Goal: Communication & Community: Answer question/provide support

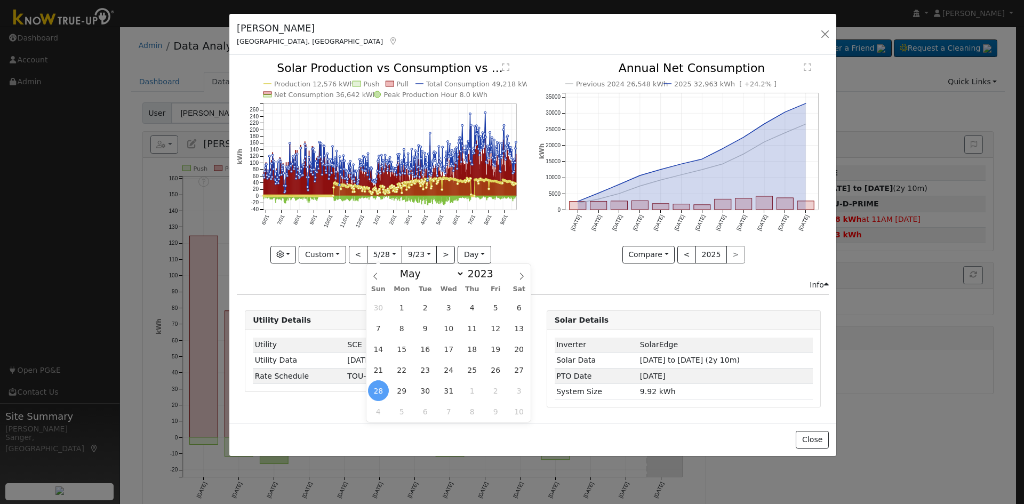
select select "4"
click at [823, 30] on button "button" at bounding box center [825, 34] width 15 height 15
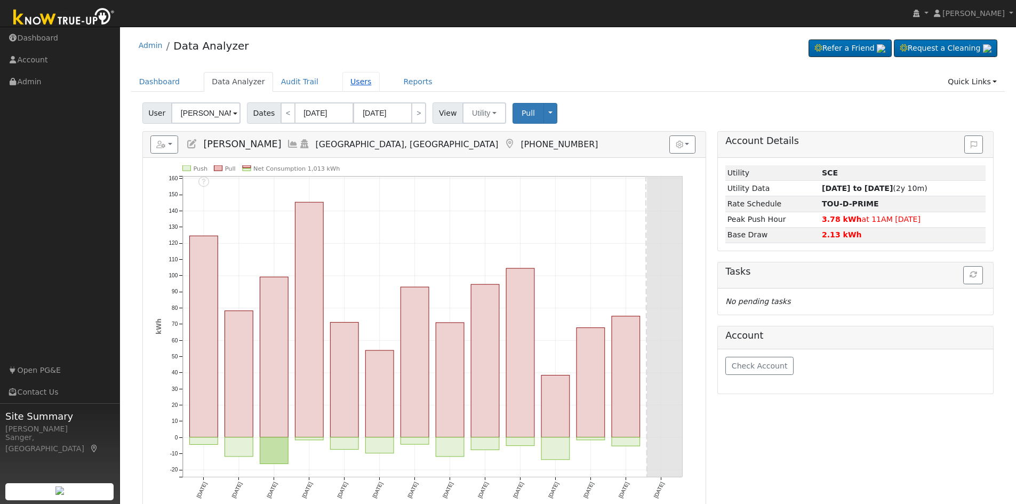
click at [342, 86] on link "Users" at bounding box center [360, 82] width 37 height 20
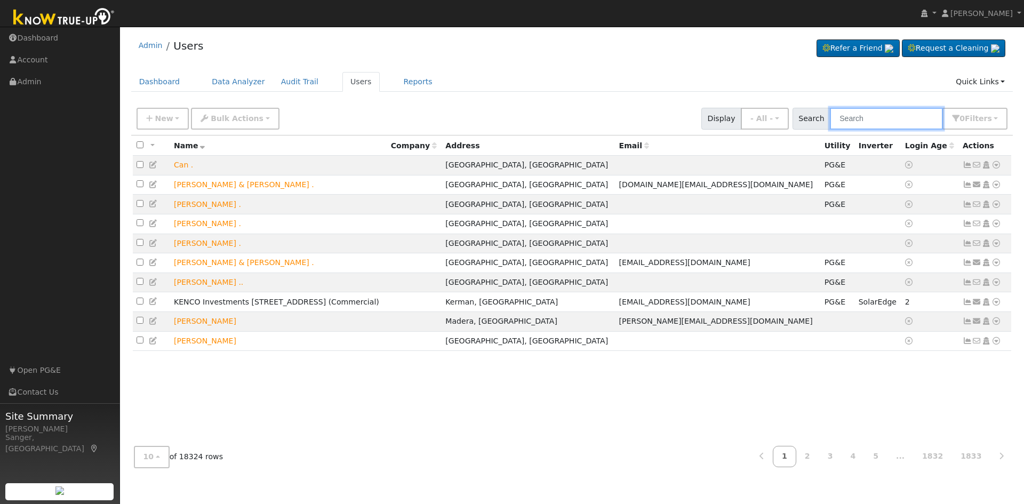
click at [862, 115] on input "text" at bounding box center [886, 119] width 113 height 22
paste input "Jason Bustos"
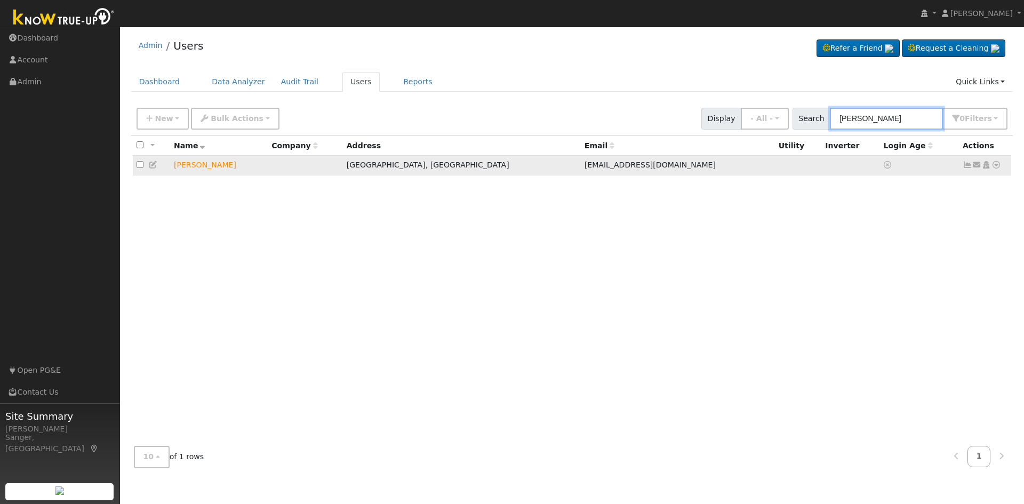
type input "Jason Bustos"
click at [975, 168] on icon at bounding box center [977, 164] width 10 height 7
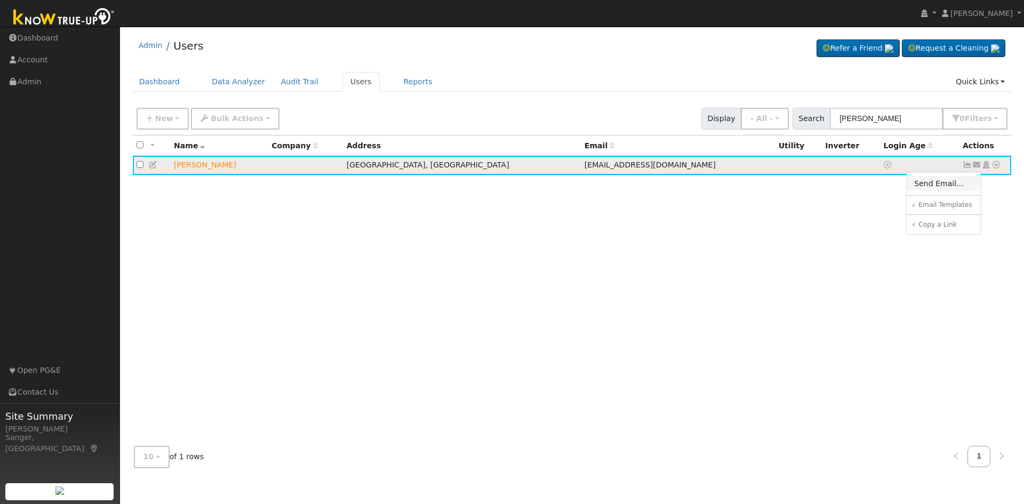
click at [934, 187] on link "Send Email..." at bounding box center [944, 183] width 74 height 15
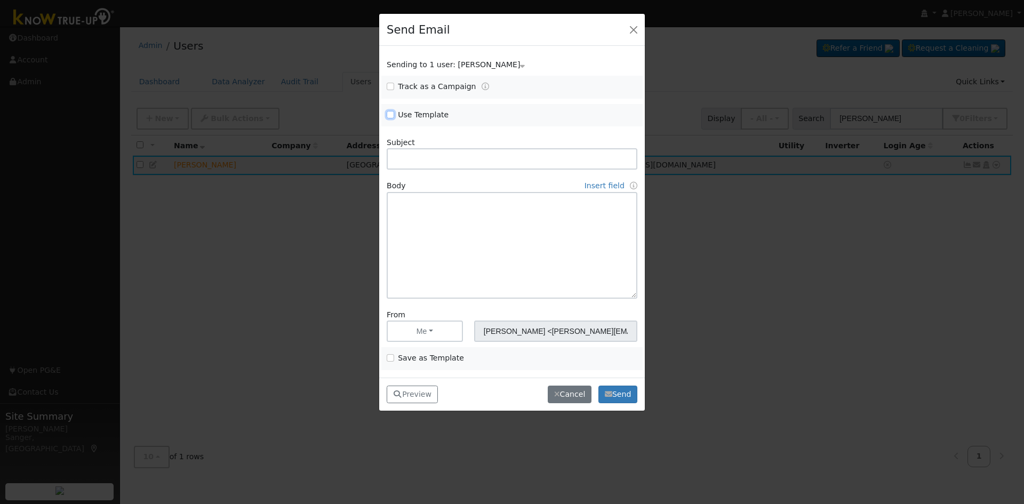
click at [391, 115] on input "Use Template" at bounding box center [390, 114] width 7 height 7
checkbox input "true"
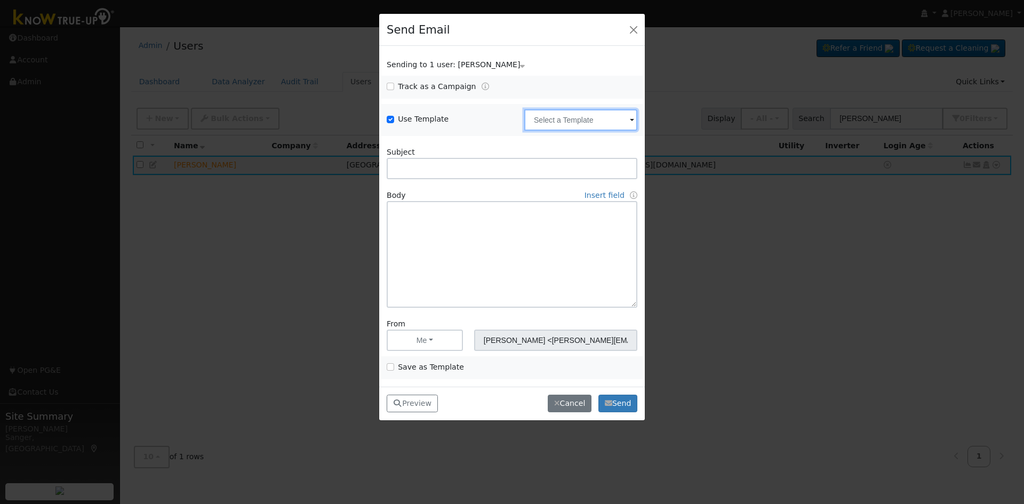
click at [547, 117] on input "text" at bounding box center [580, 119] width 113 height 21
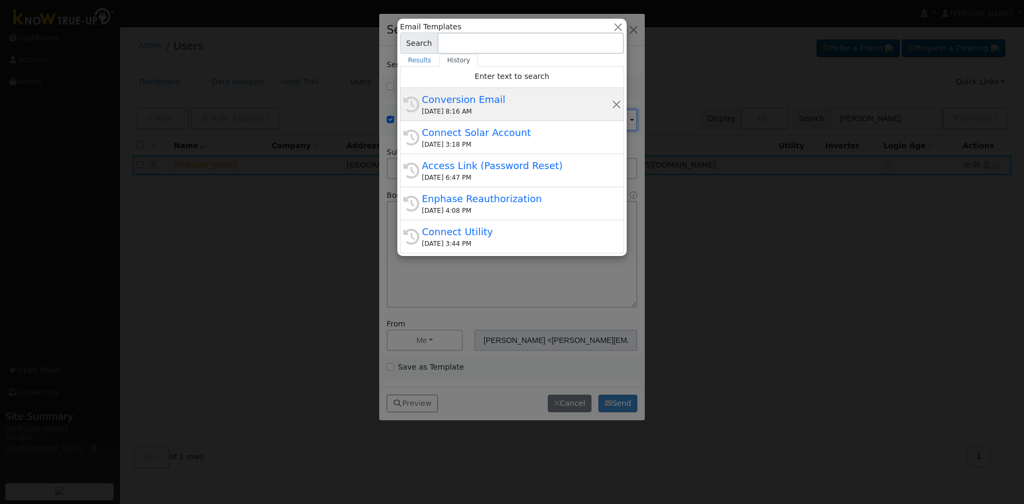
click at [491, 109] on div "10/08/2025 8:16 AM" at bounding box center [517, 112] width 190 height 10
type input "Conversion Email"
type input "Connect Your Utility Account"
type textarea "Dear {user_fname}, The first step is to connect your electric utility account. …"
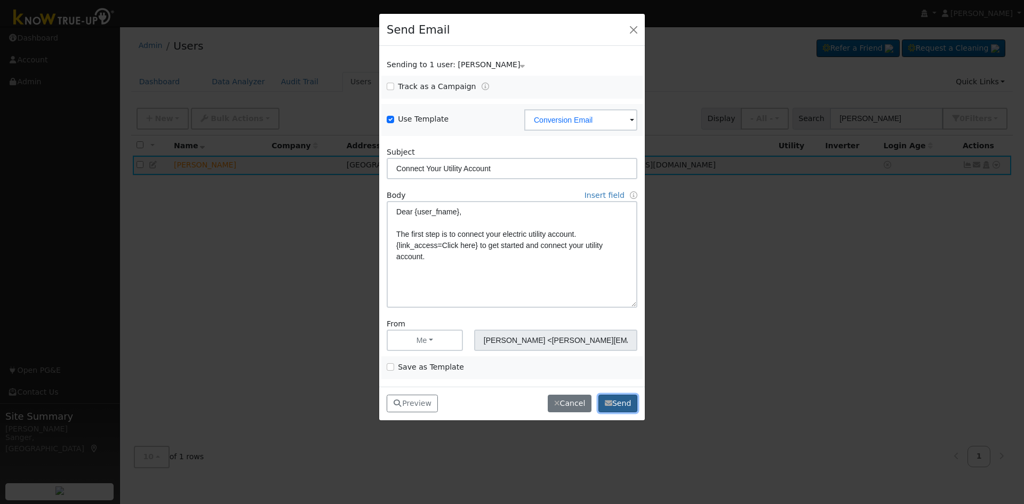
click at [615, 399] on button "Send" at bounding box center [618, 404] width 39 height 18
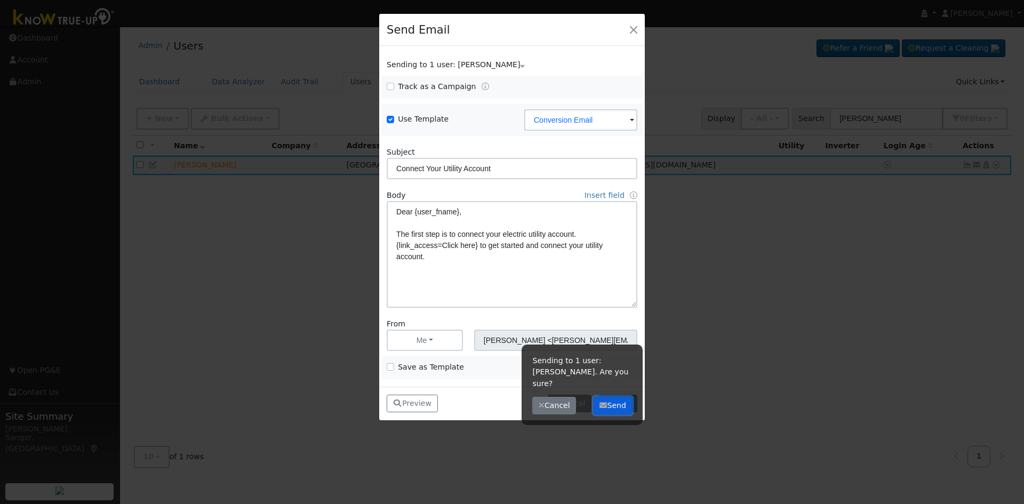
click at [610, 397] on button "Send" at bounding box center [613, 406] width 39 height 18
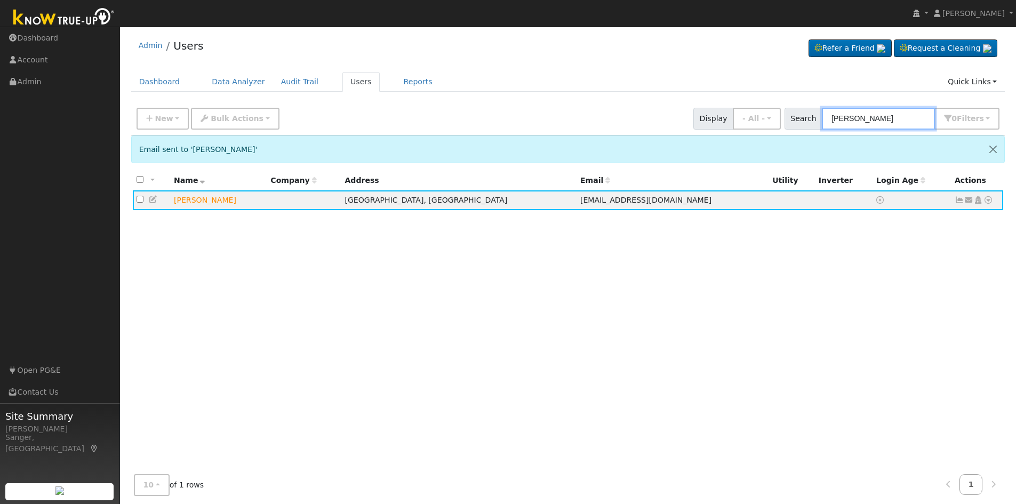
drag, startPoint x: 843, startPoint y: 120, endPoint x: 805, endPoint y: 124, distance: 38.1
click at [805, 124] on div "Search Jason Bustos 0 Filter s My accounts Role Show - All - Show Leads Admin B…" at bounding box center [893, 119] width 216 height 22
paste input "Kirsten Years"
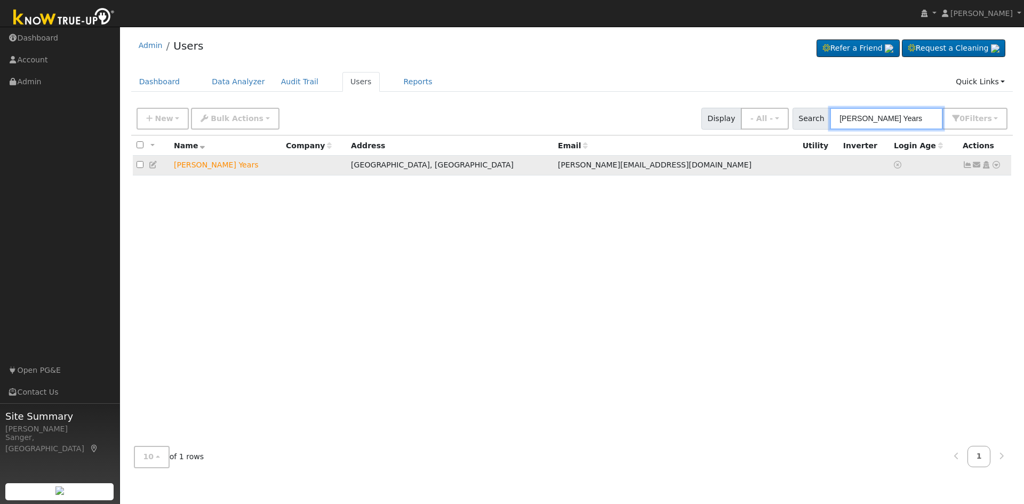
type input "Kirsten Years"
click at [978, 168] on icon at bounding box center [977, 164] width 10 height 7
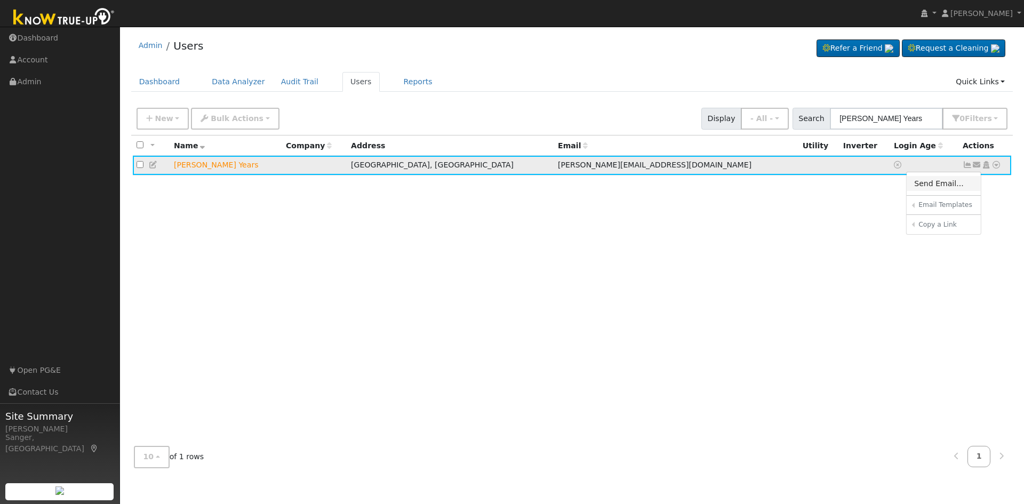
click at [929, 187] on link "Send Email..." at bounding box center [944, 183] width 74 height 15
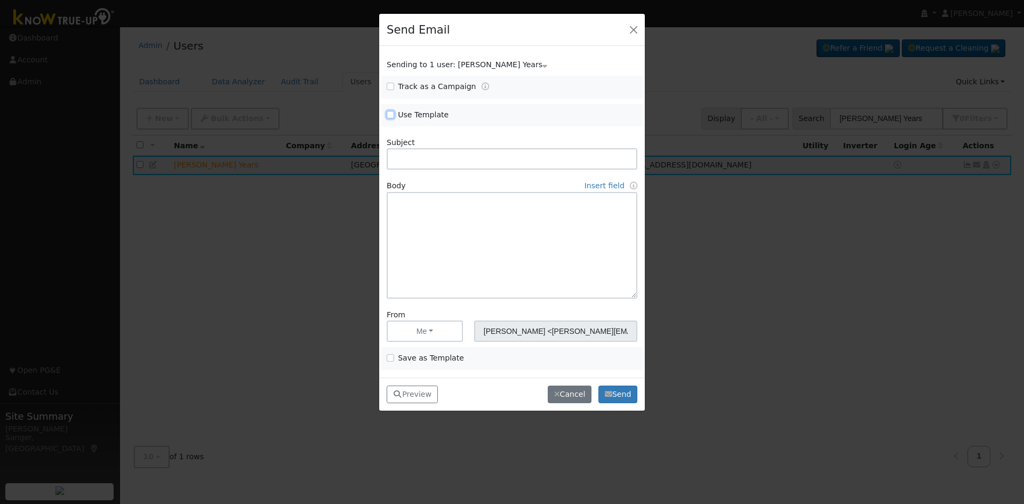
click at [389, 116] on input "Use Template" at bounding box center [390, 114] width 7 height 7
checkbox input "true"
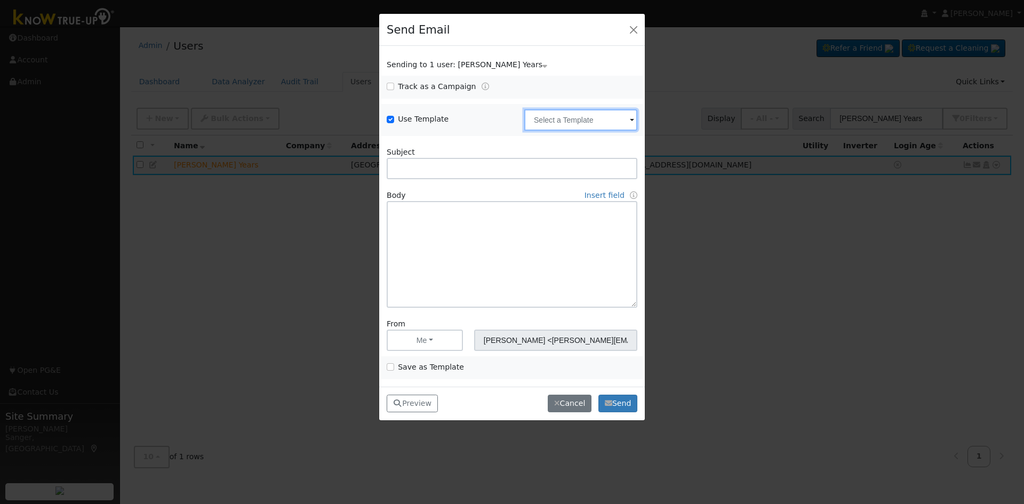
click at [548, 118] on input "text" at bounding box center [580, 119] width 113 height 21
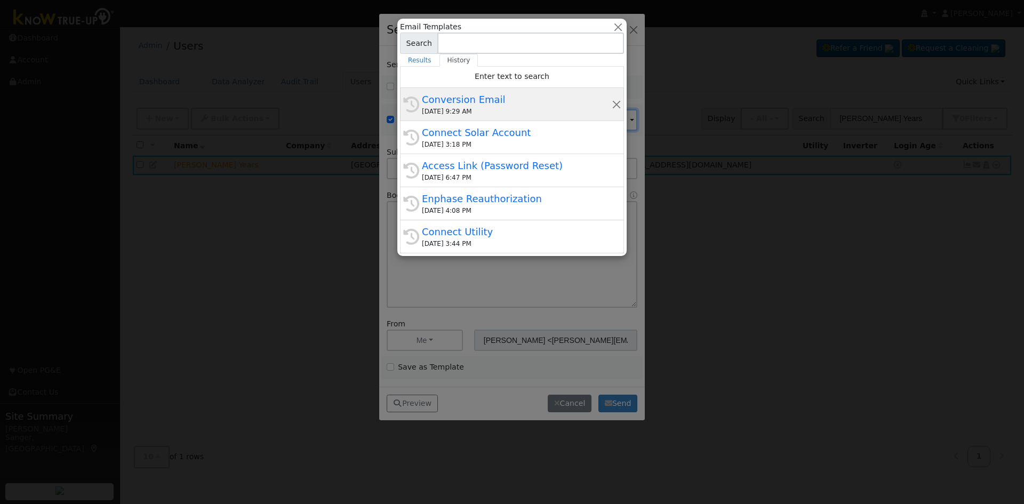
click at [492, 114] on div "10/09/2025 9:29 AM" at bounding box center [517, 112] width 190 height 10
type input "Conversion Email"
type input "Connect Your Utility Account"
type textarea "Dear {user_fname}, The first step is to connect your electric utility account. …"
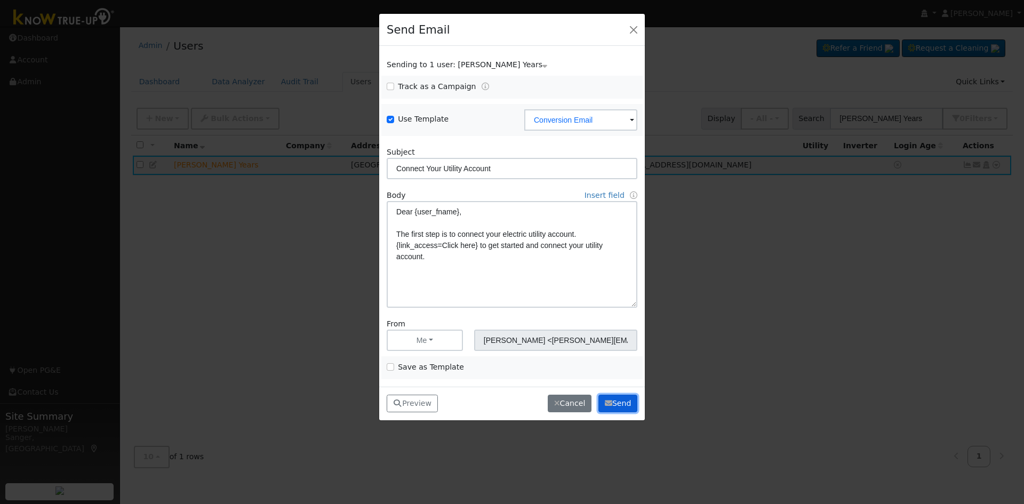
drag, startPoint x: 614, startPoint y: 398, endPoint x: 599, endPoint y: 370, distance: 31.5
click at [614, 398] on button "Send" at bounding box center [618, 404] width 39 height 18
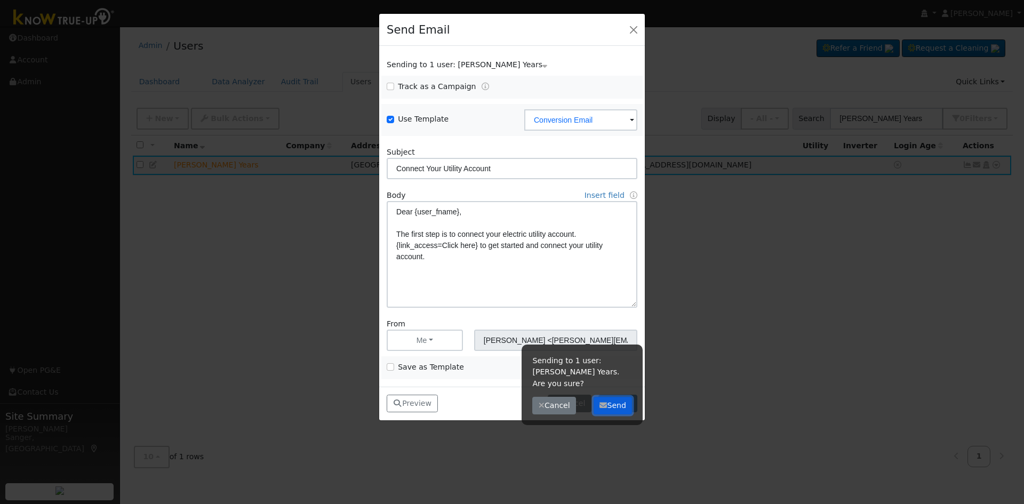
click at [614, 397] on button "Send" at bounding box center [613, 406] width 39 height 18
